Goal: Information Seeking & Learning: Find specific fact

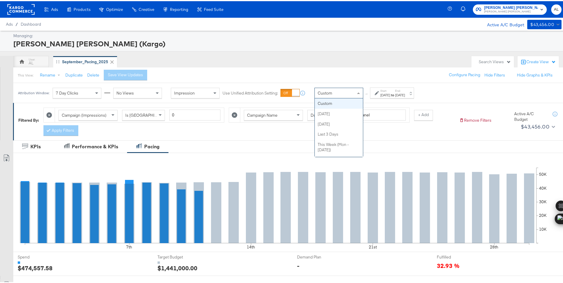
click at [360, 95] on span at bounding box center [359, 92] width 7 height 10
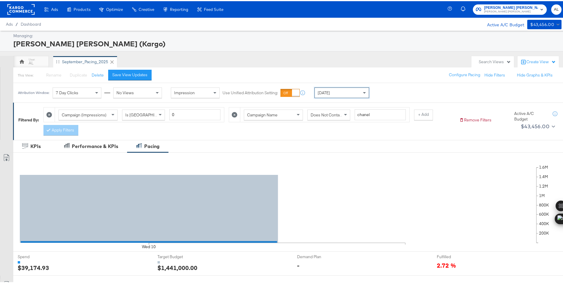
scroll to position [172, 0]
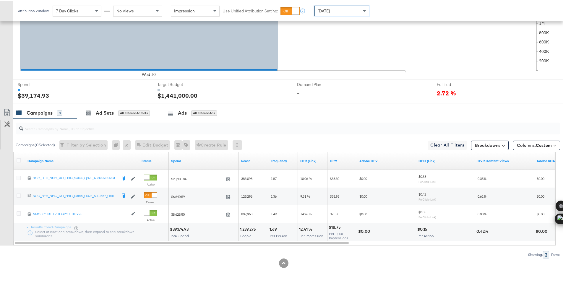
click at [181, 226] on div "$39,174.93" at bounding box center [180, 229] width 20 height 6
click at [181, 227] on div "$39,174.93" at bounding box center [180, 229] width 20 height 6
copy div "39,174.93"
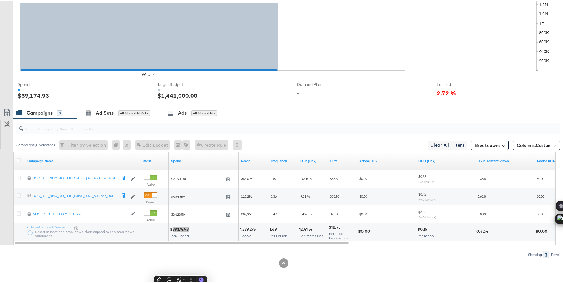
scroll to position [0, 0]
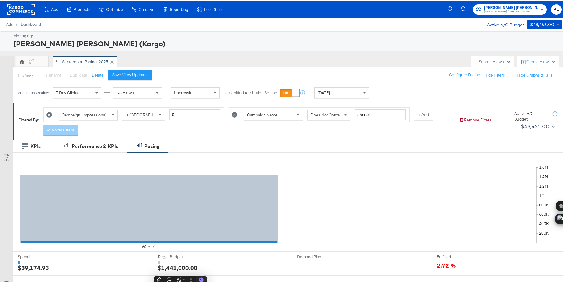
click at [21, 10] on rect at bounding box center [20, 8] width 27 height 11
click at [18, 7] on rect at bounding box center [20, 8] width 27 height 11
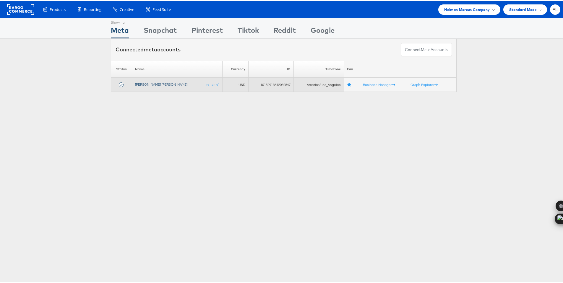
click at [150, 84] on link "[PERSON_NAME] [PERSON_NAME]" at bounding box center [161, 83] width 52 height 4
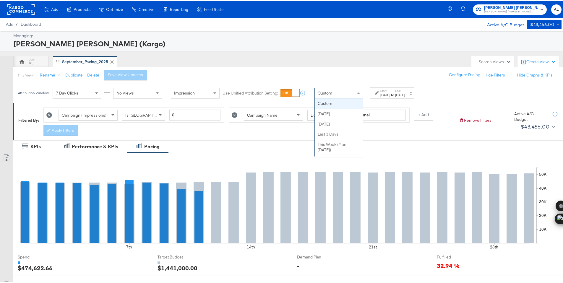
drag, startPoint x: 336, startPoint y: 94, endPoint x: 336, endPoint y: 100, distance: 5.9
click at [336, 94] on div "Custom" at bounding box center [339, 92] width 48 height 10
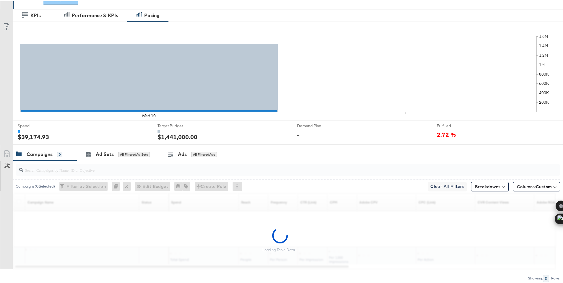
scroll to position [155, 0]
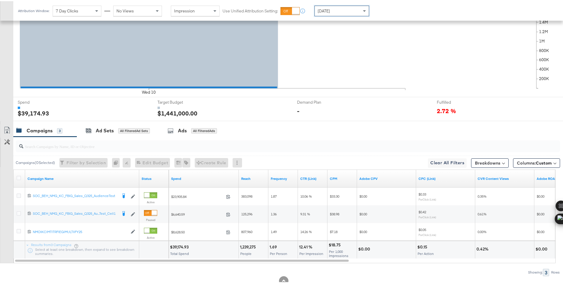
click at [177, 247] on div "$39,174.93" at bounding box center [180, 246] width 20 height 6
copy div "39,174.93"
click at [339, 11] on div "Yesterday" at bounding box center [342, 10] width 54 height 10
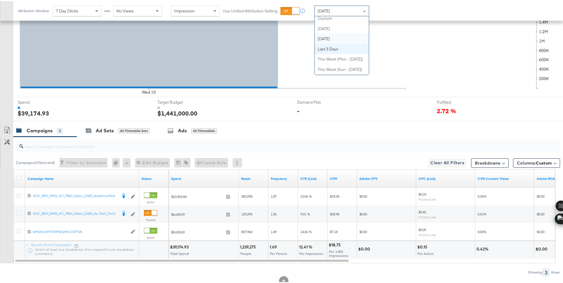
scroll to position [0, 0]
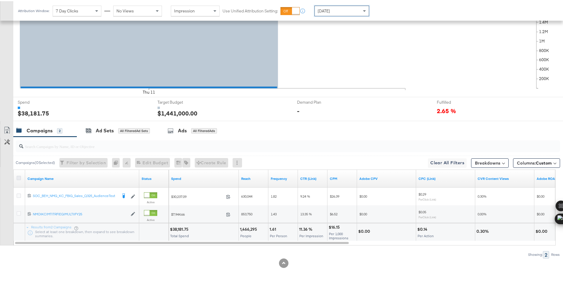
click at [19, 178] on icon at bounding box center [19, 177] width 4 height 4
click at [0, 0] on input "checkbox" at bounding box center [0, 0] width 0 height 0
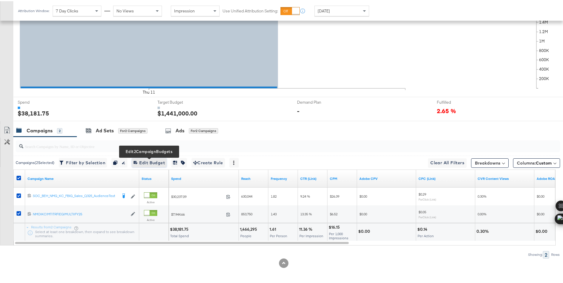
click at [163, 161] on span "Edit 2 Campaign Budgets Edit Budget" at bounding box center [149, 161] width 31 height 7
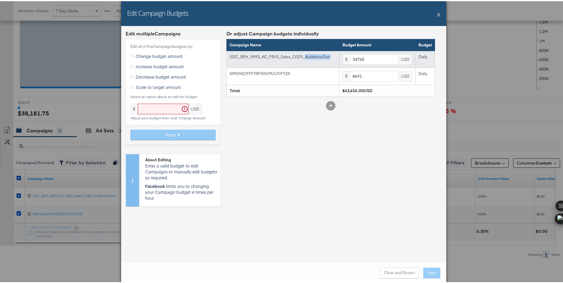
drag, startPoint x: 327, startPoint y: 56, endPoint x: 302, endPoint y: 57, distance: 24.6
click at [302, 57] on div "SOC_BEH_NMG_KC_FBIG_Sales_Q325_AudienceTest" at bounding box center [283, 56] width 106 height 6
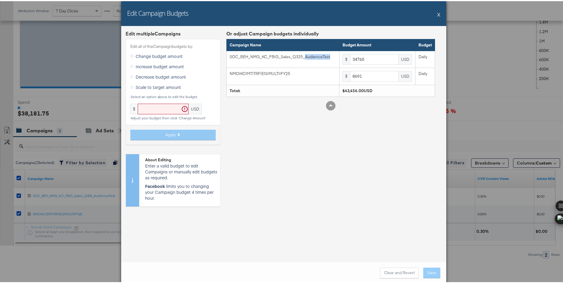
click at [437, 14] on button "X" at bounding box center [438, 13] width 3 height 12
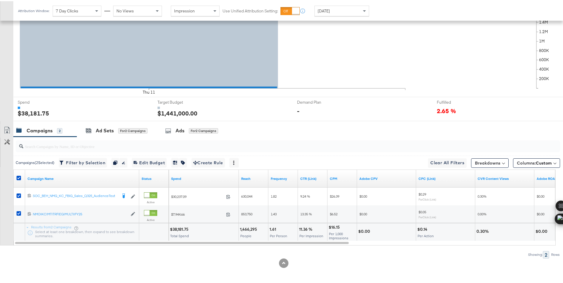
click at [317, 16] on div "Attribution Window: 7 Day Clicks No Views Impression Use Unified Attribution Se…" at bounding box center [194, 10] width 363 height 20
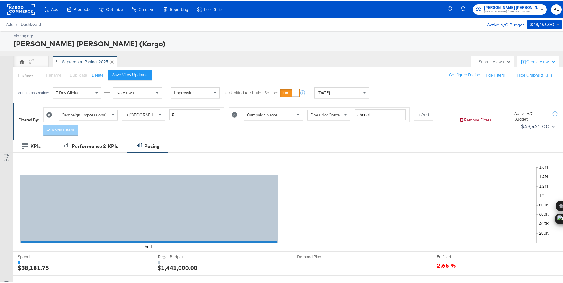
click at [22, 3] on rect at bounding box center [20, 8] width 27 height 11
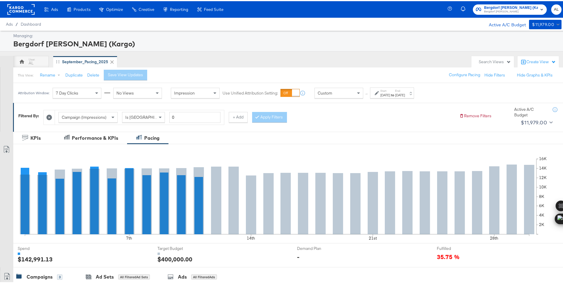
click at [335, 94] on div "Custom" at bounding box center [339, 92] width 48 height 10
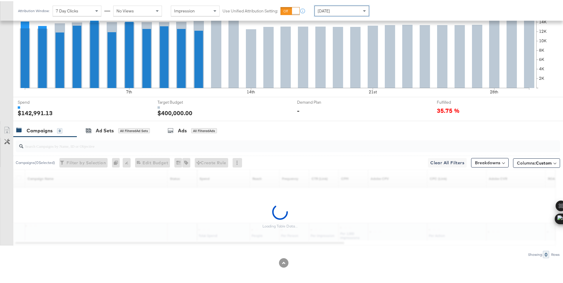
scroll to position [164, 0]
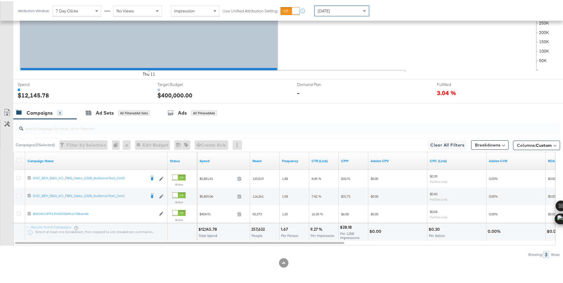
click at [208, 229] on div "$12,145.78" at bounding box center [208, 229] width 20 height 6
copy div "12,145.78"
click at [326, 5] on div "Today" at bounding box center [342, 10] width 54 height 10
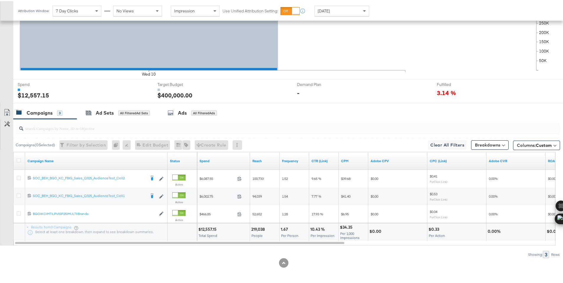
click at [209, 228] on div "$12,557.15" at bounding box center [208, 229] width 20 height 6
copy div "12,557.15"
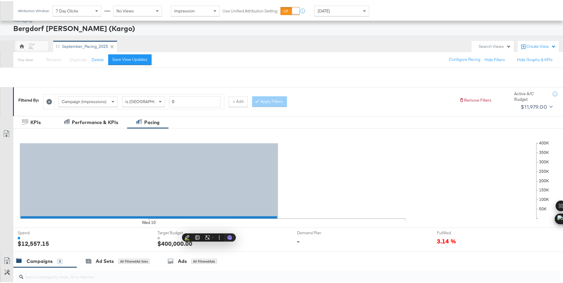
scroll to position [0, 0]
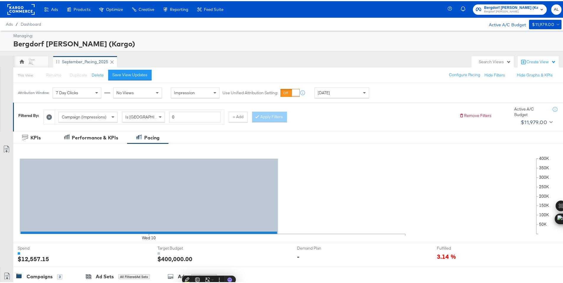
click at [22, 10] on rect at bounding box center [20, 8] width 27 height 11
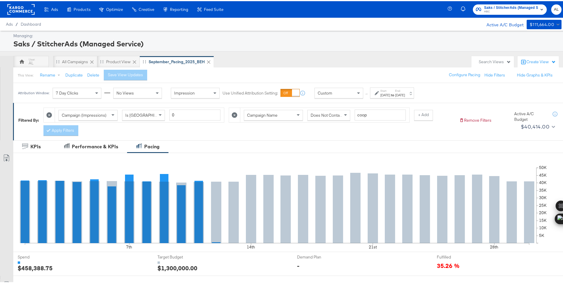
click at [354, 90] on div "Custom" at bounding box center [339, 92] width 48 height 10
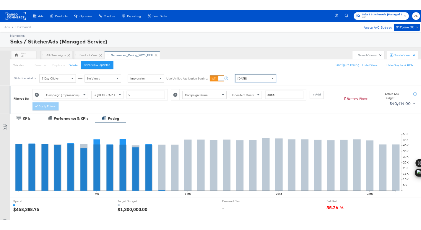
scroll to position [155, 0]
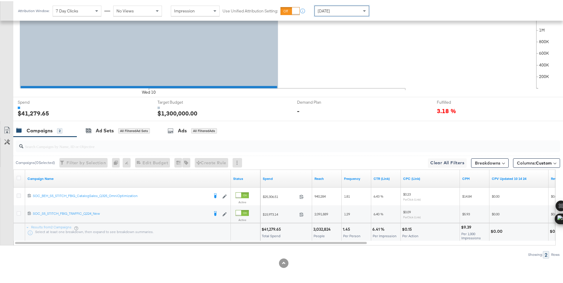
click at [276, 228] on div "$41,279.65" at bounding box center [272, 229] width 21 height 6
copy div "41,279.65"
